Goal: Task Accomplishment & Management: Manage account settings

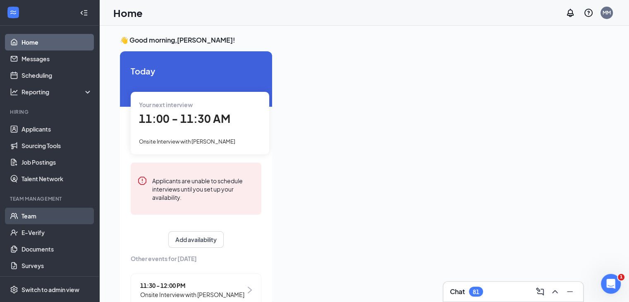
click at [38, 215] on link "Team" at bounding box center [57, 216] width 71 height 17
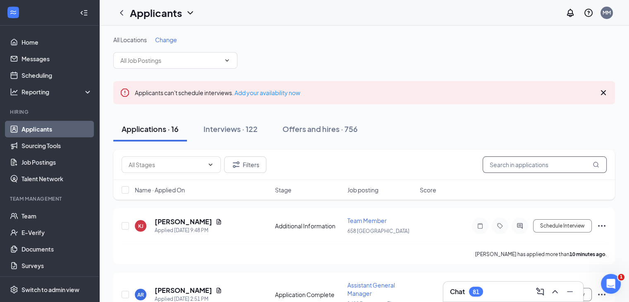
click at [511, 165] on input "text" at bounding box center [545, 164] width 124 height 17
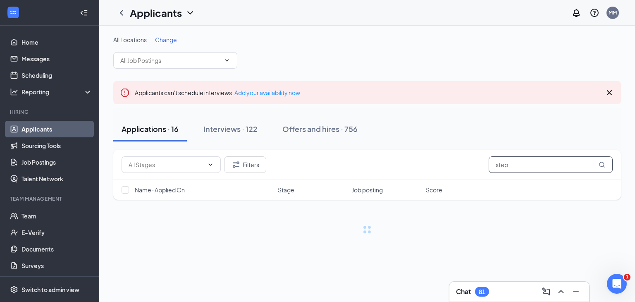
type input "step"
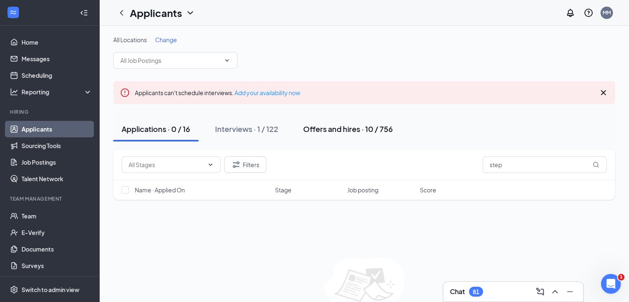
click at [318, 130] on div "Offers and hires · 10 / 756" at bounding box center [348, 129] width 90 height 10
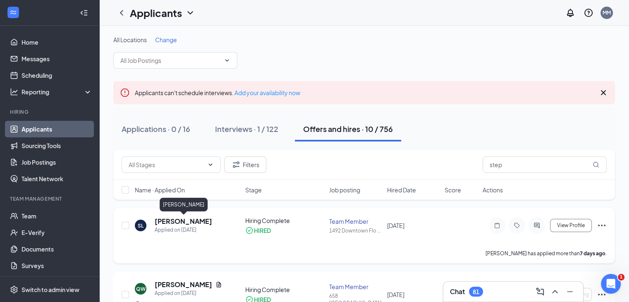
click at [195, 223] on h5 "[PERSON_NAME]" at bounding box center [183, 221] width 57 height 9
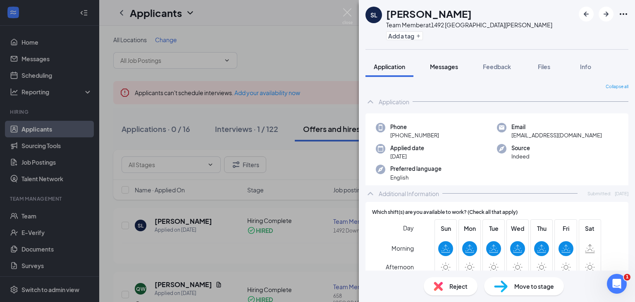
click at [442, 68] on span "Messages" at bounding box center [444, 66] width 28 height 7
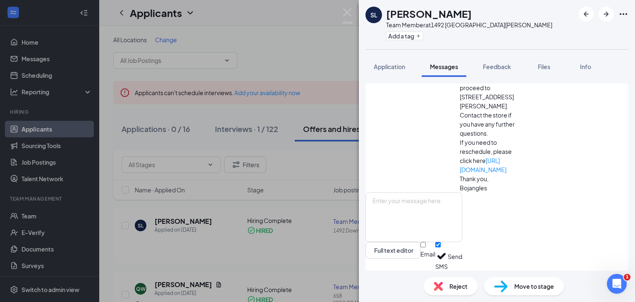
scroll to position [167, 0]
